Goal: Navigation & Orientation: Find specific page/section

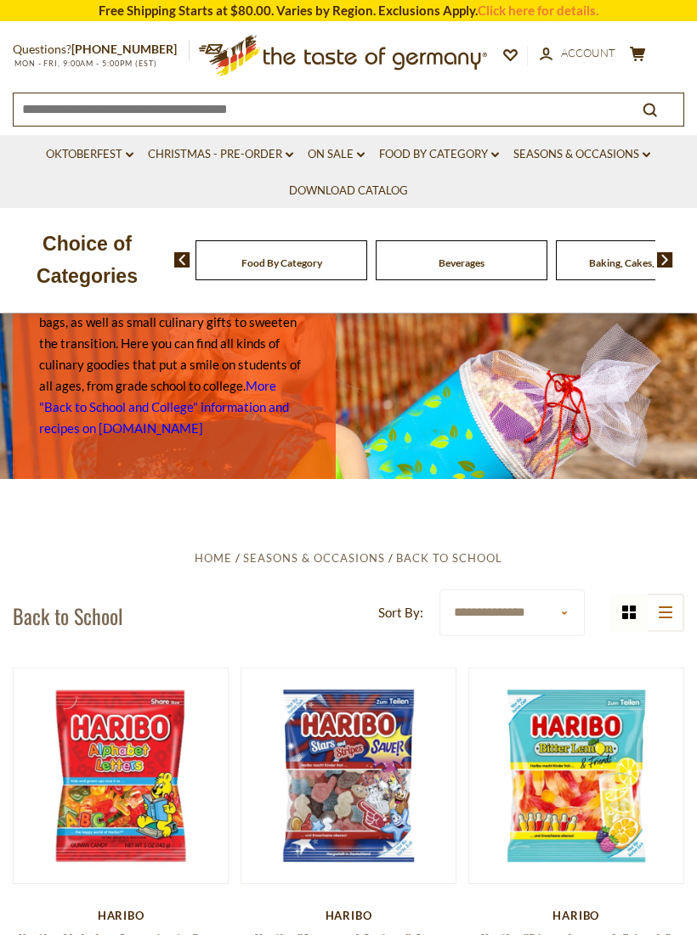
scroll to position [6, 0]
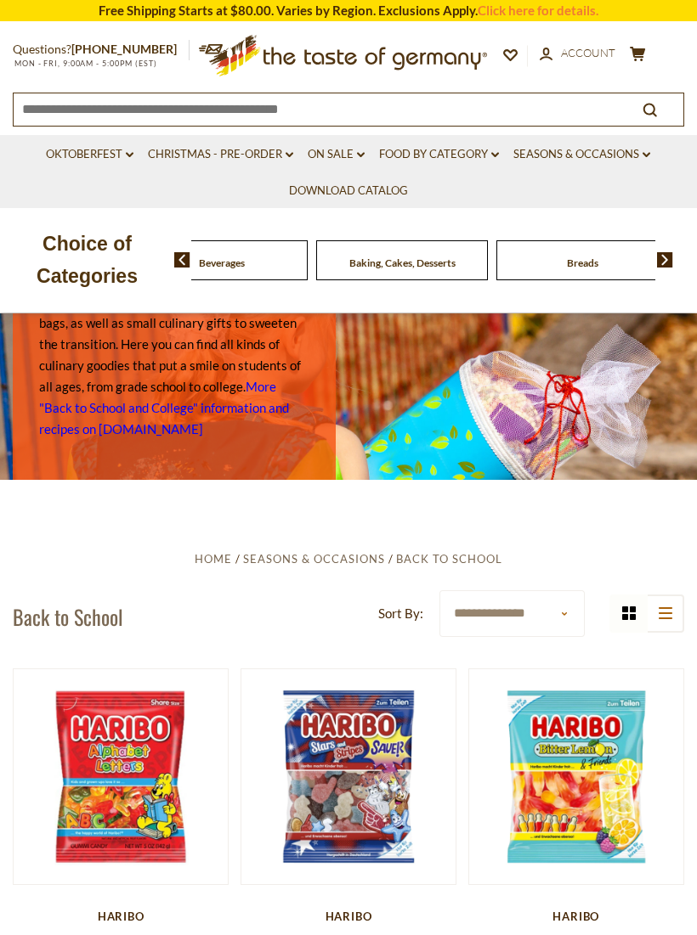
click at [127, 257] on div "Beverages" at bounding box center [42, 260] width 172 height 40
click at [180, 257] on img at bounding box center [182, 259] width 16 height 15
click at [175, 257] on img at bounding box center [182, 259] width 16 height 15
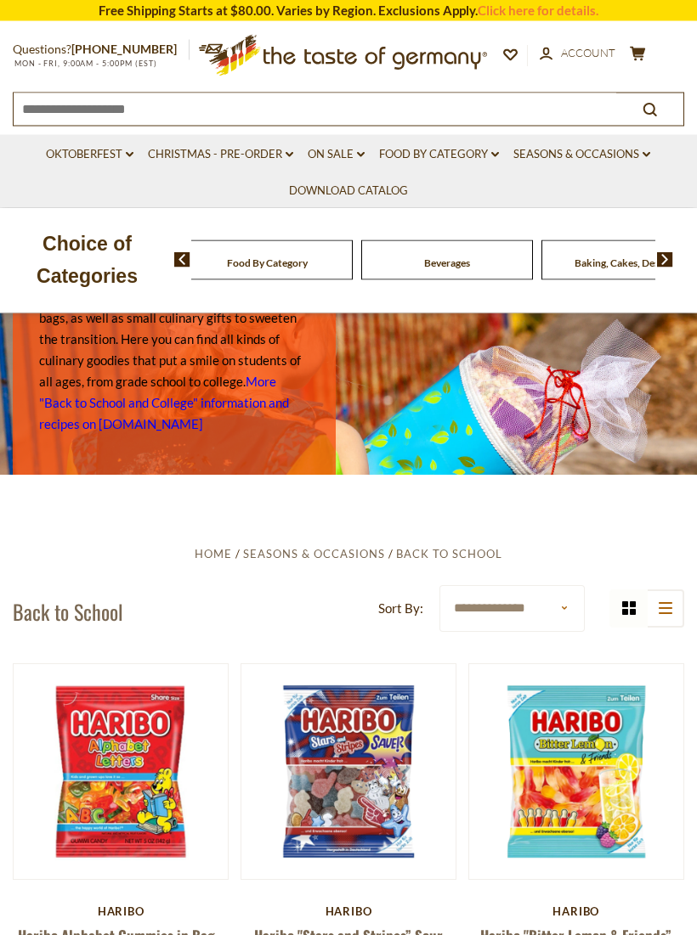
scroll to position [0, 0]
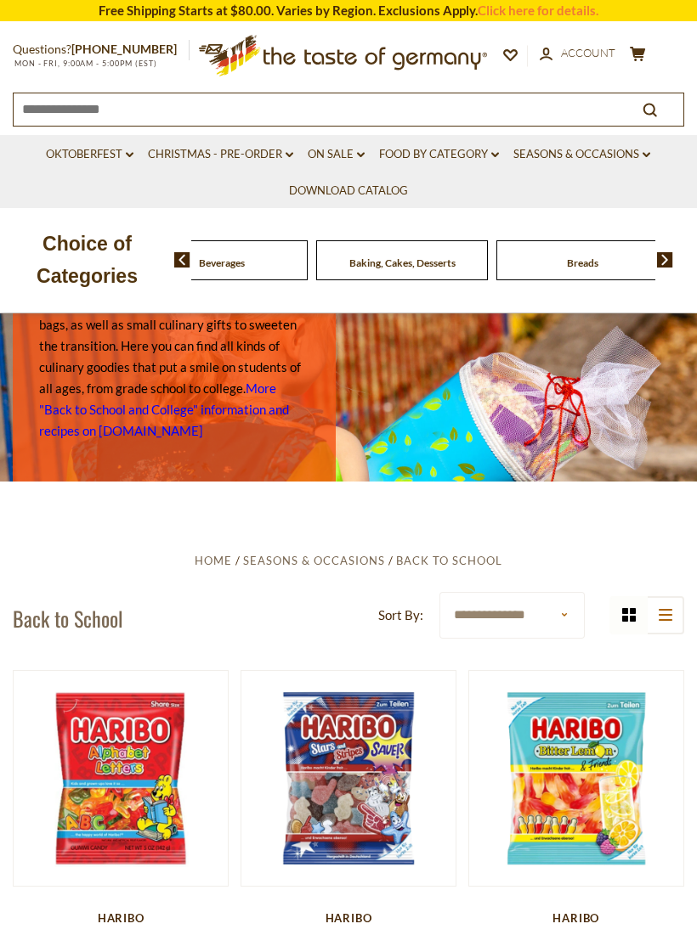
click at [178, 252] on img at bounding box center [182, 259] width 16 height 15
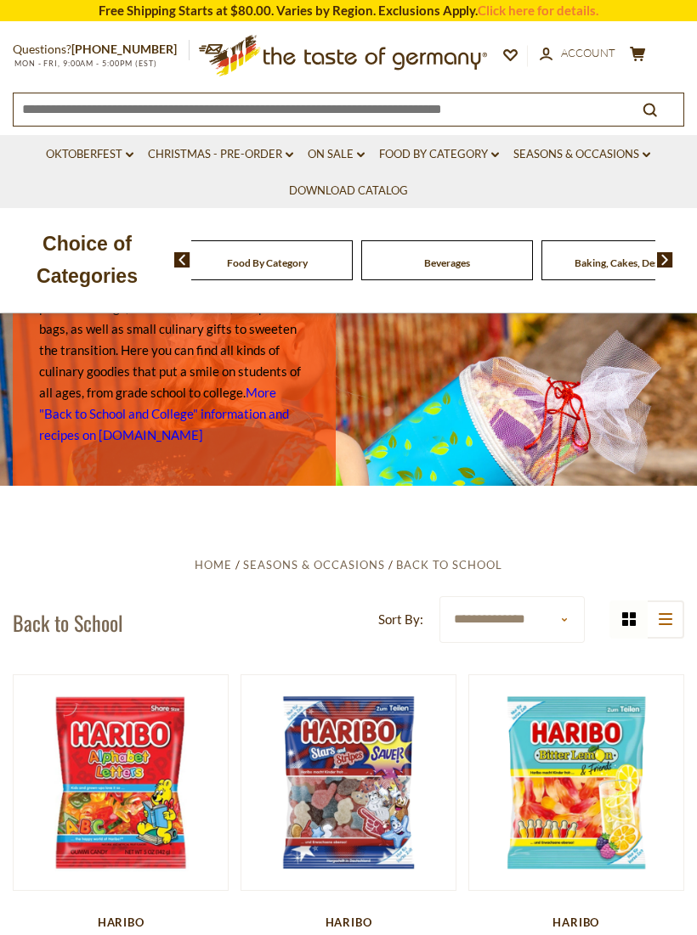
click at [662, 258] on img at bounding box center [665, 259] width 16 height 15
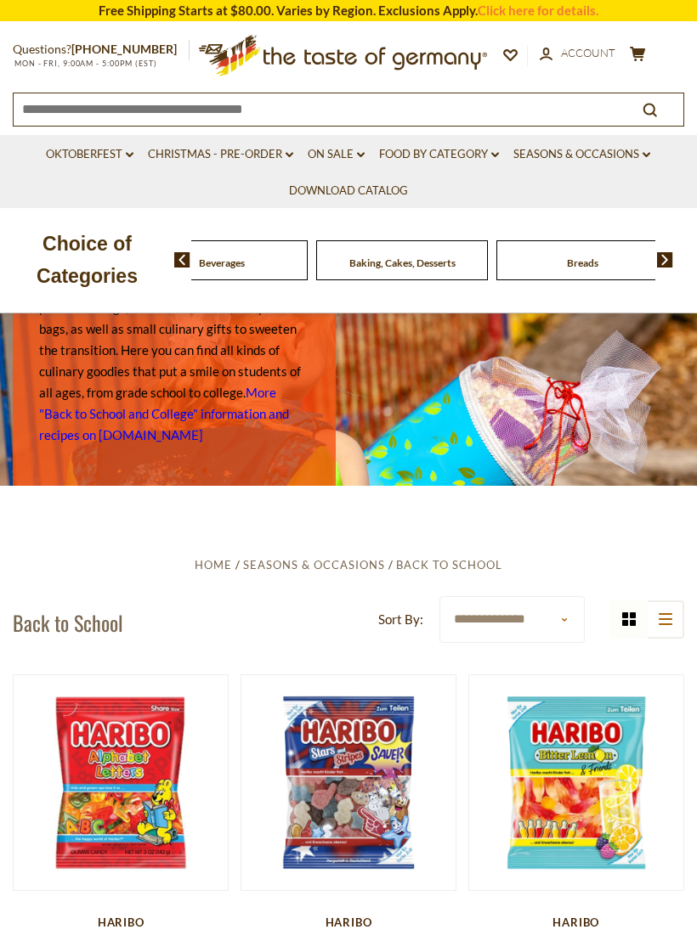
click at [664, 260] on img at bounding box center [665, 259] width 16 height 15
click at [665, 260] on img at bounding box center [665, 259] width 16 height 15
click at [660, 261] on img at bounding box center [665, 259] width 16 height 15
click at [668, 258] on img at bounding box center [665, 259] width 16 height 15
click at [670, 260] on img at bounding box center [665, 259] width 16 height 15
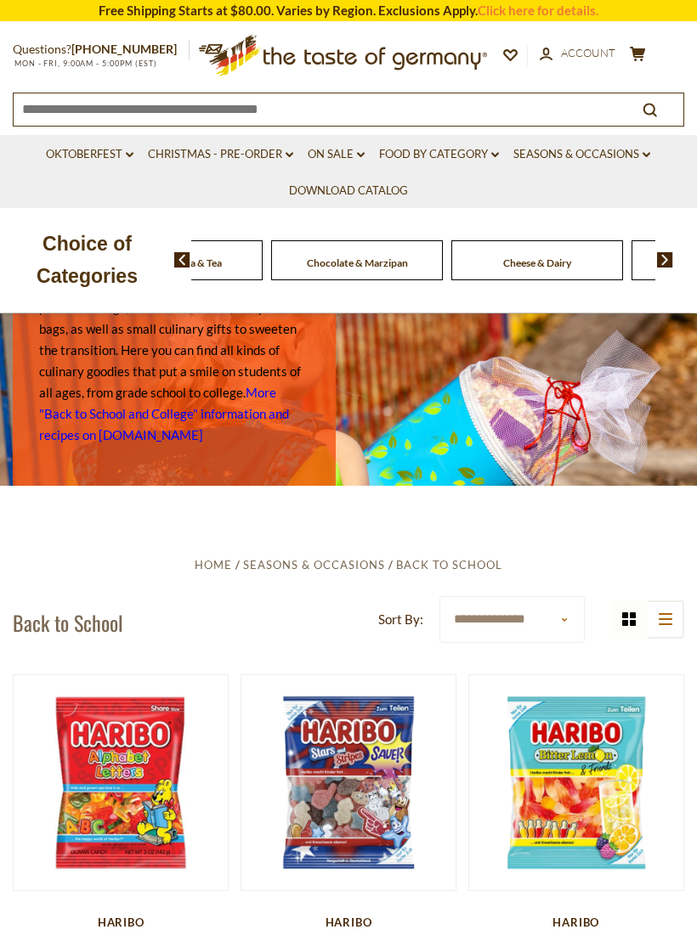
click at [668, 256] on img at bounding box center [665, 259] width 16 height 15
click at [673, 257] on img at bounding box center [665, 259] width 16 height 15
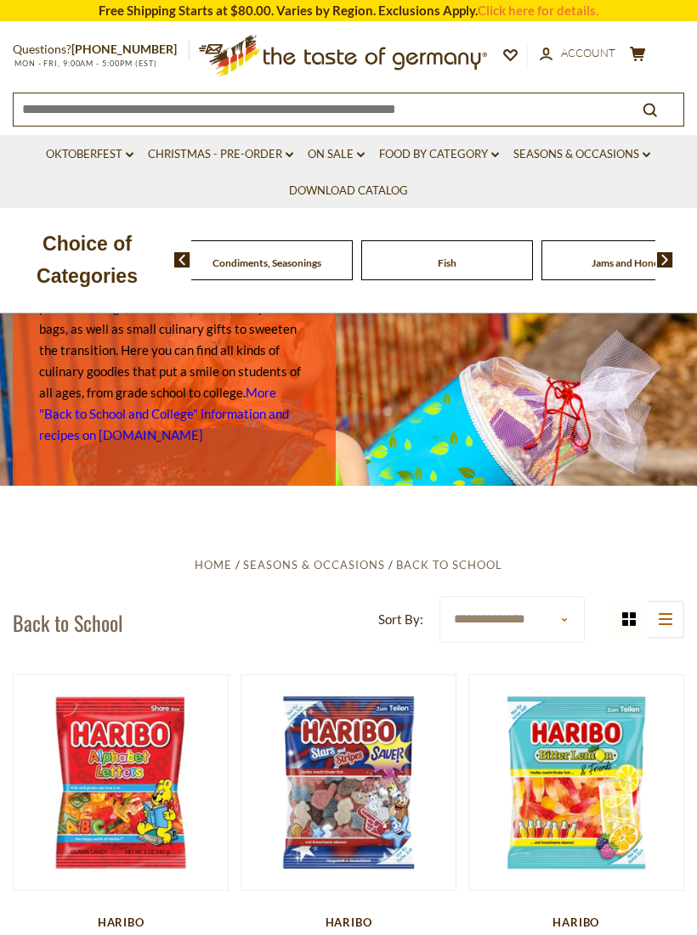
click at [671, 257] on img at bounding box center [665, 259] width 16 height 15
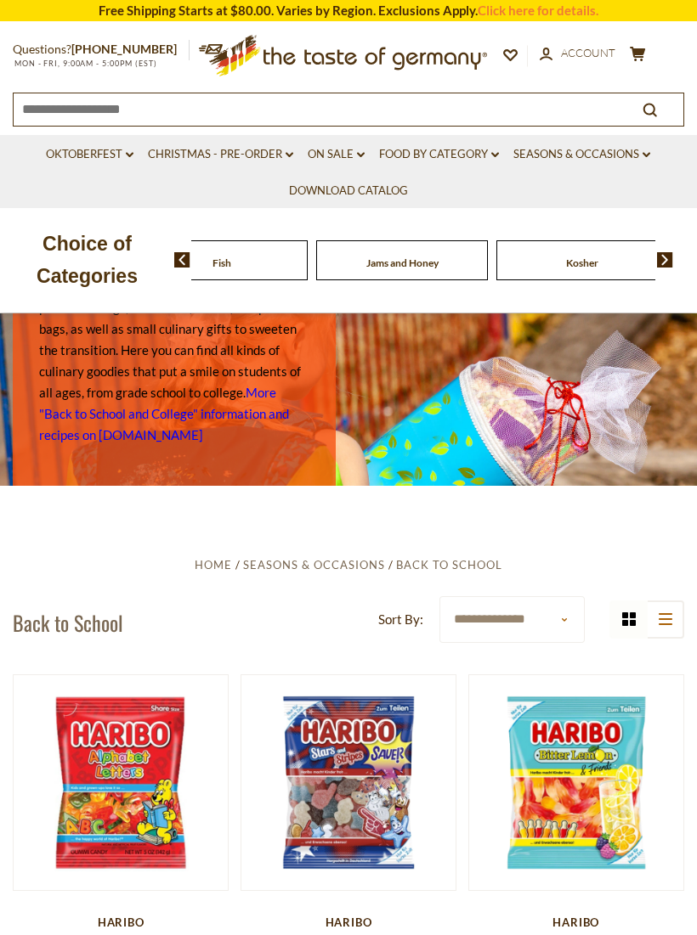
click at [676, 253] on div "Food By Category Beverages Baking, Cakes, Desserts Breads Candy Cereal Cookies …" at bounding box center [435, 260] width 523 height 41
click at [665, 267] on img at bounding box center [665, 259] width 16 height 15
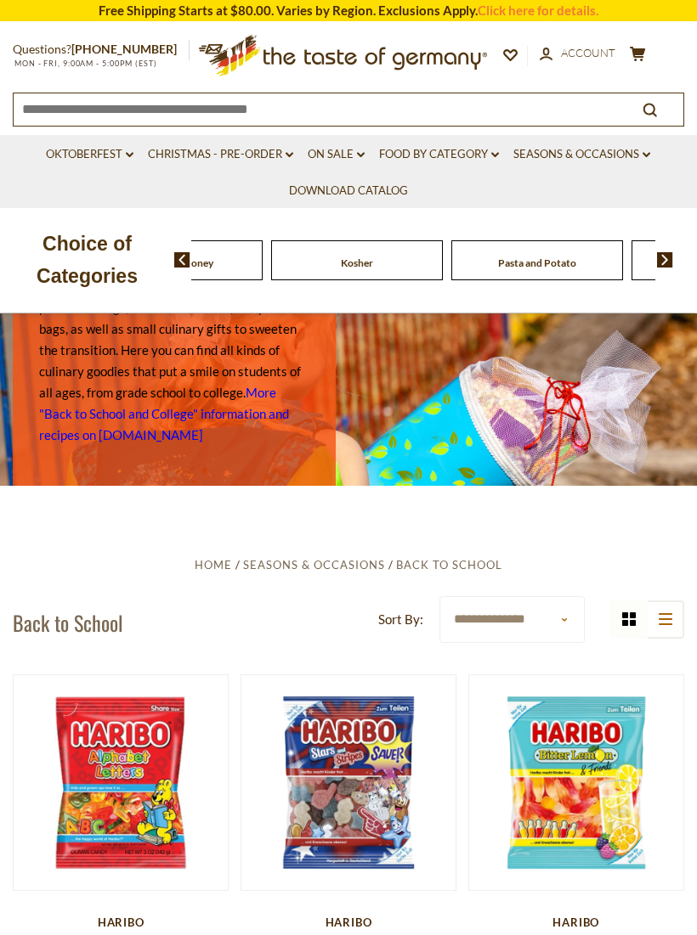
click at [668, 266] on img at bounding box center [665, 259] width 16 height 15
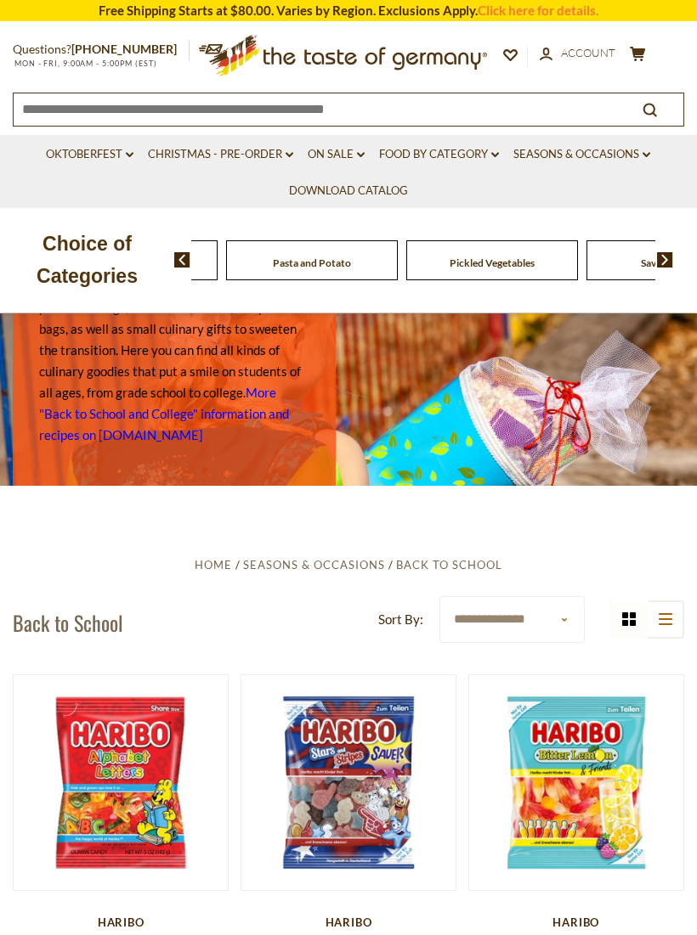
click at [671, 263] on img at bounding box center [665, 259] width 16 height 15
click at [673, 259] on img at bounding box center [665, 259] width 16 height 15
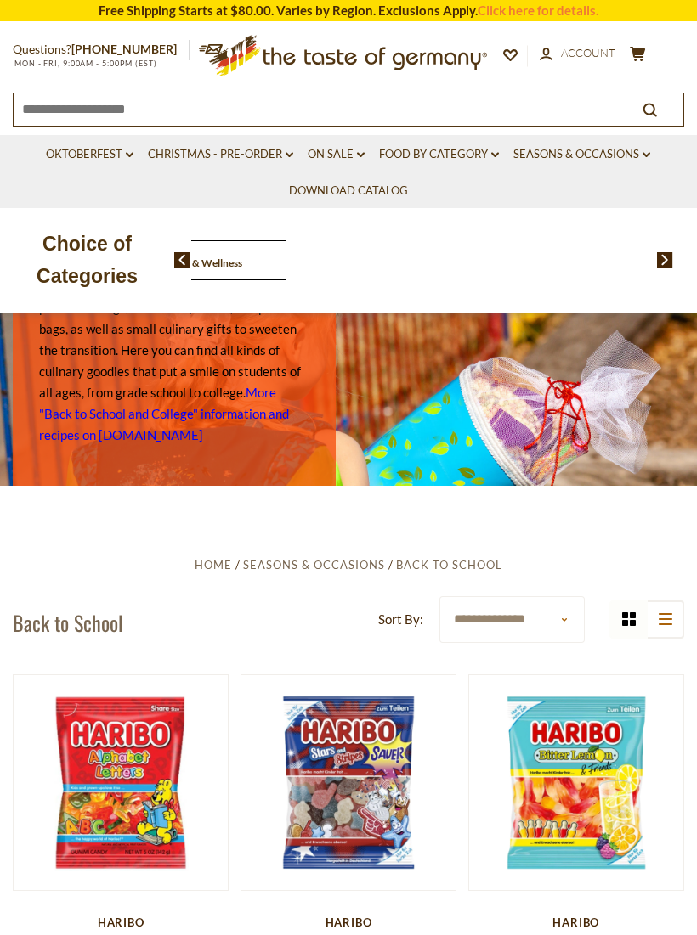
click at [242, 260] on span "Health & Wellness" at bounding box center [201, 263] width 82 height 13
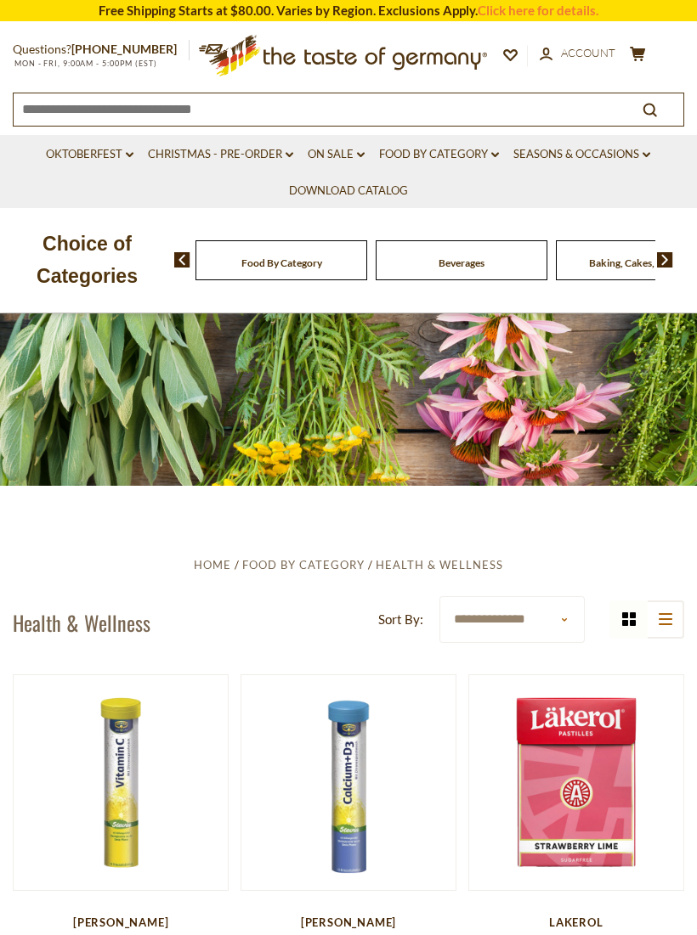
click at [174, 256] on img at bounding box center [182, 259] width 16 height 15
click at [665, 265] on img at bounding box center [665, 259] width 16 height 15
click at [670, 263] on img at bounding box center [665, 259] width 16 height 15
click at [664, 263] on img at bounding box center [665, 259] width 16 height 15
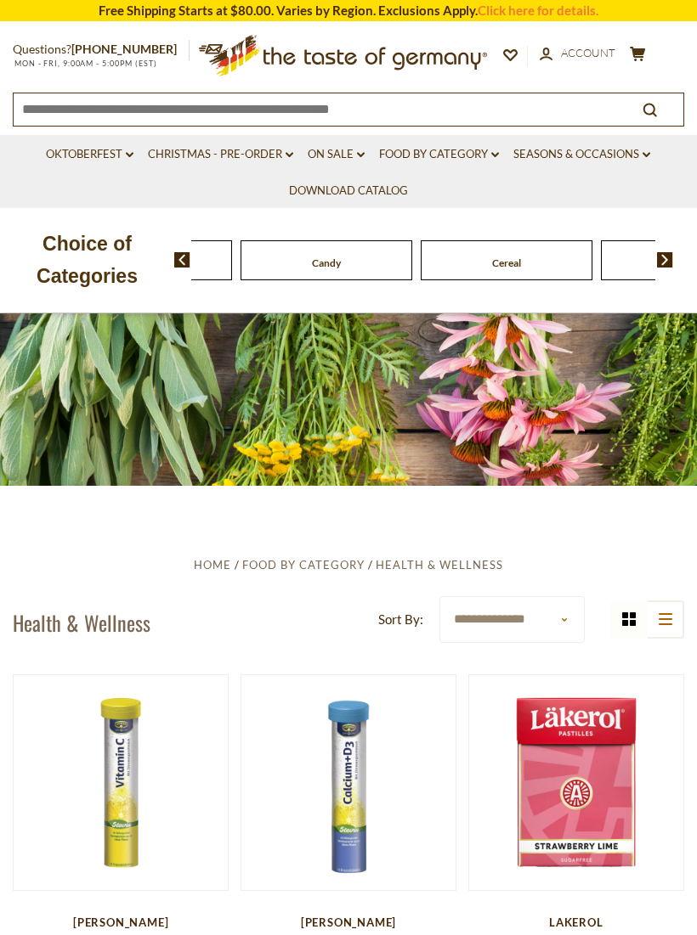
click at [669, 263] on img at bounding box center [665, 259] width 16 height 15
click at [663, 260] on img at bounding box center [665, 259] width 16 height 15
click at [661, 264] on img at bounding box center [665, 259] width 16 height 15
click at [663, 266] on img at bounding box center [665, 259] width 16 height 15
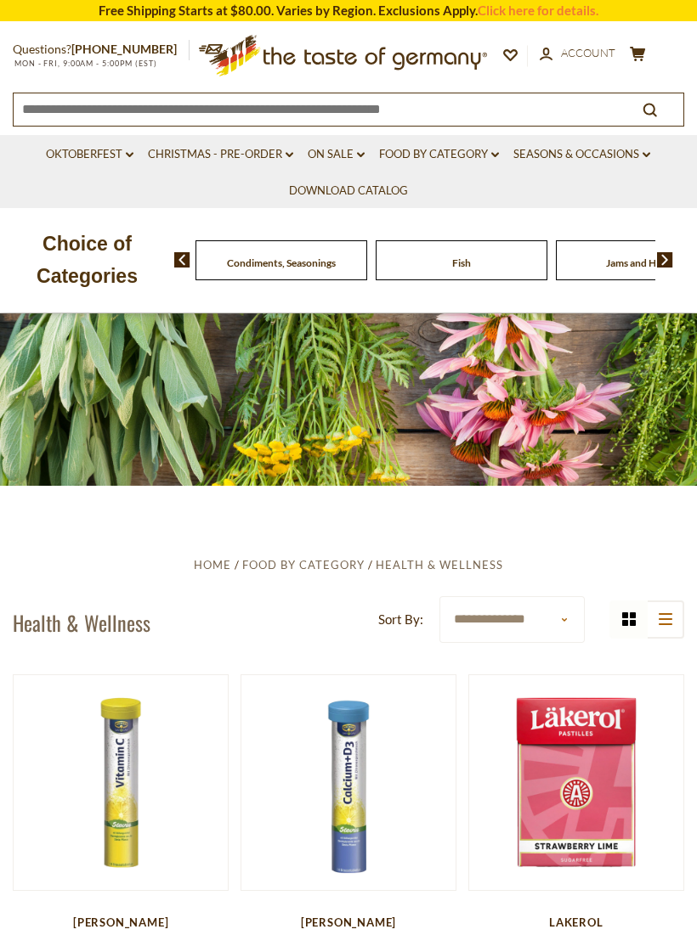
click at [670, 260] on img at bounding box center [665, 259] width 16 height 15
click at [664, 261] on img at bounding box center [665, 259] width 16 height 15
click at [667, 263] on img at bounding box center [665, 259] width 16 height 15
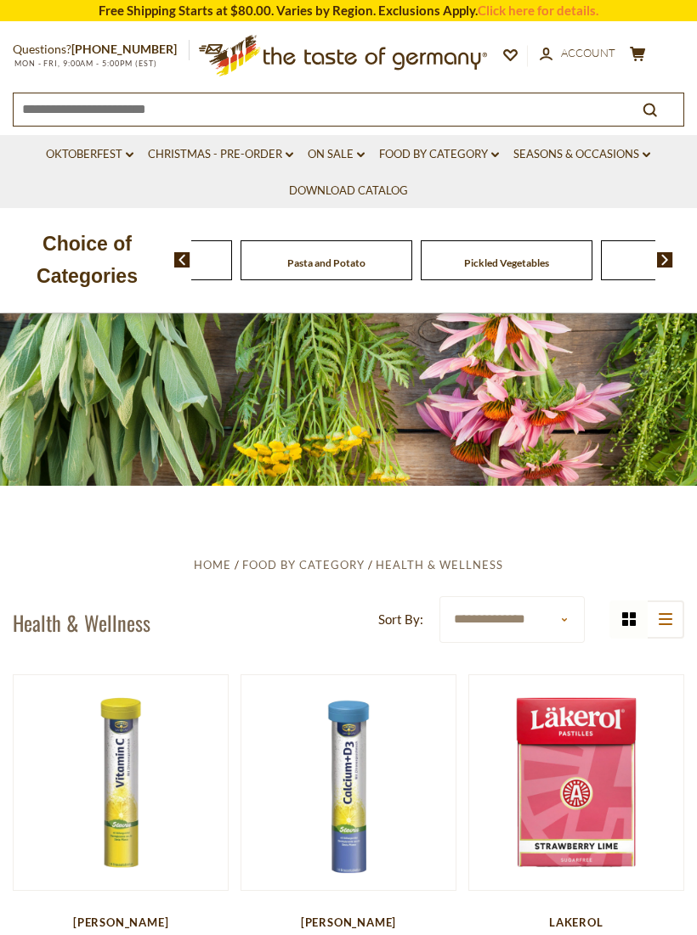
click at [666, 264] on img at bounding box center [665, 259] width 16 height 15
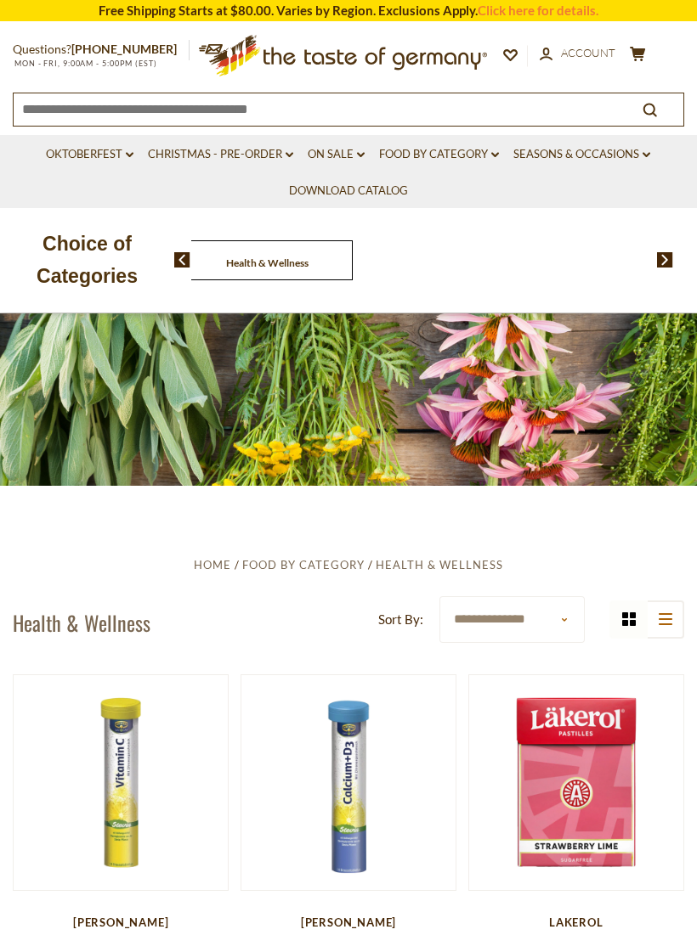
click at [566, 619] on select "**********" at bounding box center [511, 619] width 145 height 47
select select "*********"
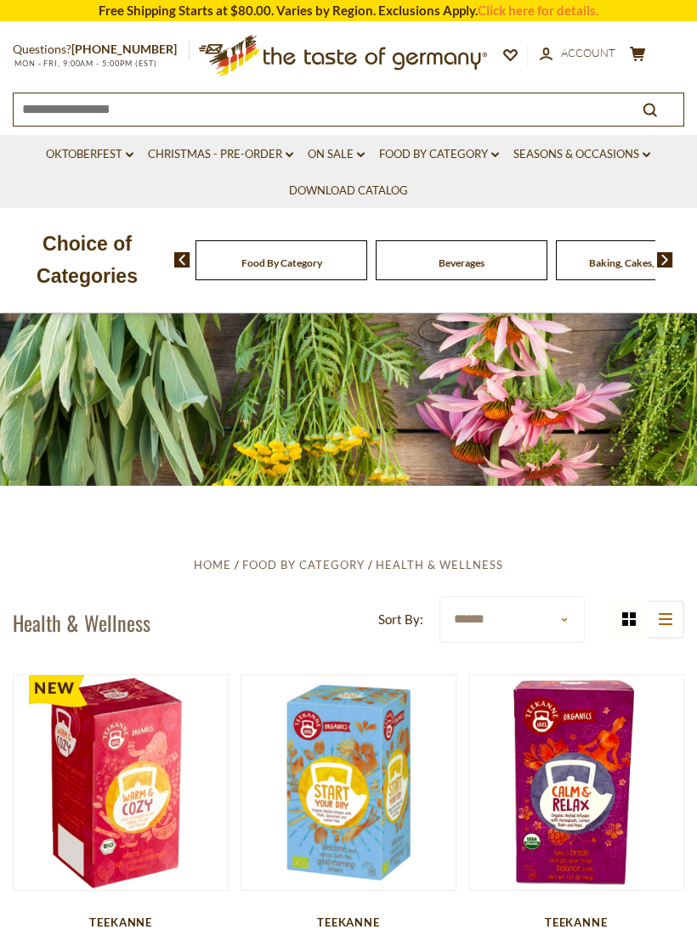
click at [46, 168] on li "Oktoberfest dropdown_arrow All Oktoberfest Oktoberfest Foods Party Supplies" at bounding box center [89, 153] width 99 height 37
click at [667, 614] on icon at bounding box center [665, 619] width 14 height 12
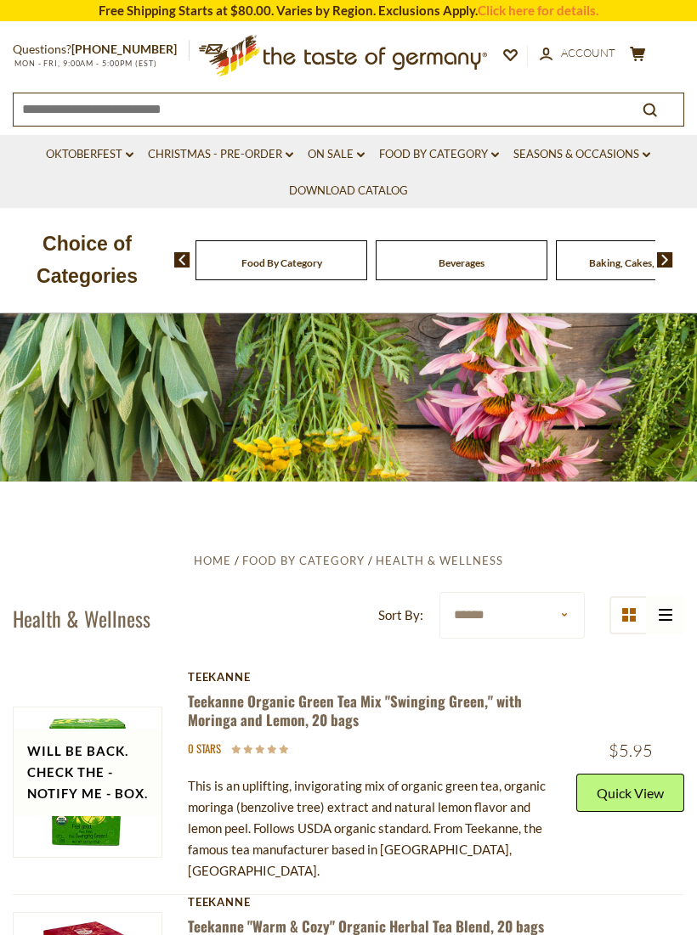
click at [77, 155] on link "Oktoberfest dropdown_arrow" at bounding box center [90, 154] width 88 height 19
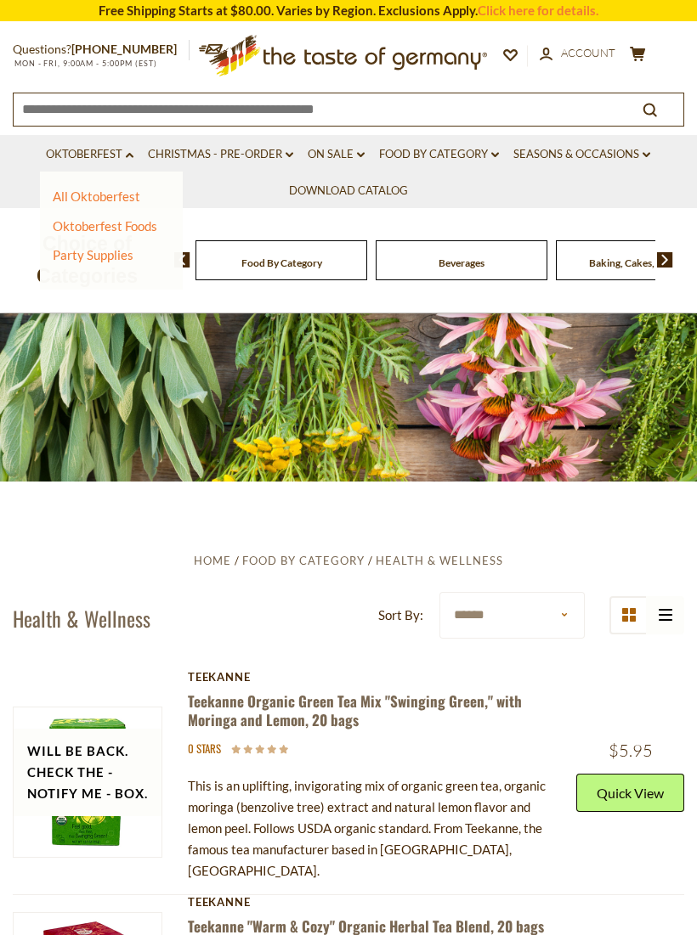
click at [129, 194] on link "All Oktoberfest" at bounding box center [97, 196] width 88 height 15
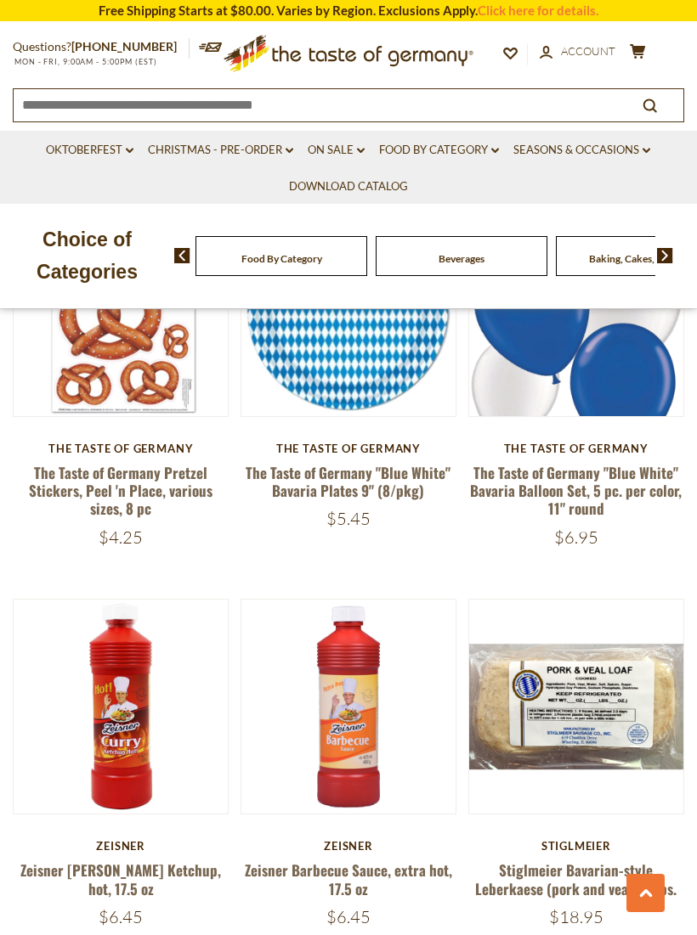
scroll to position [2840, 0]
